Goal: Task Accomplishment & Management: Use online tool/utility

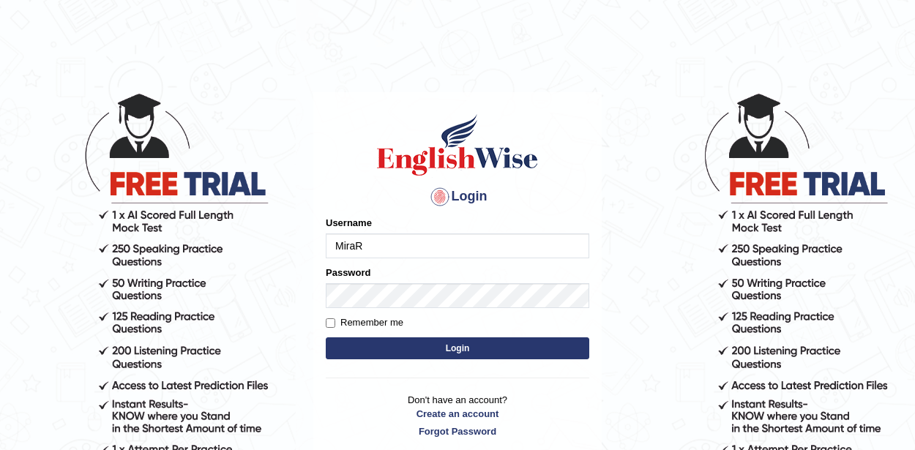
type input "MiraR"
click at [456, 337] on button "Login" at bounding box center [457, 348] width 263 height 22
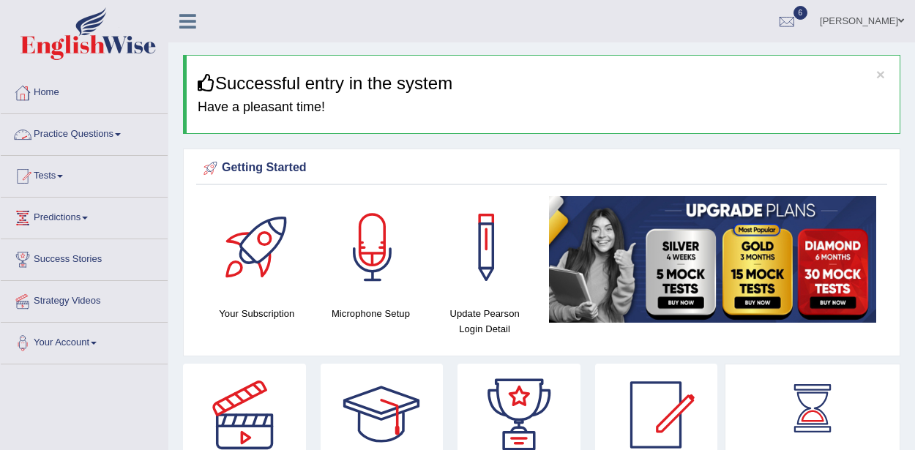
click at [82, 135] on link "Practice Questions" at bounding box center [84, 132] width 167 height 37
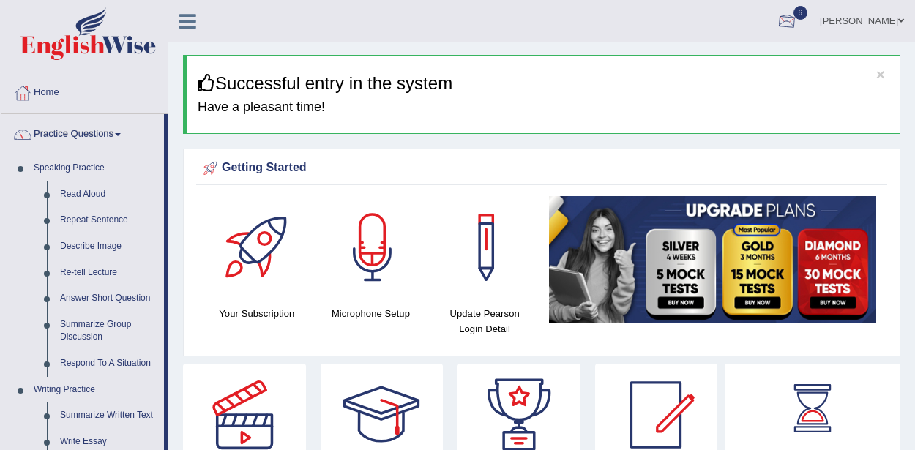
click at [798, 20] on div at bounding box center [787, 22] width 22 height 22
